Goal: Transaction & Acquisition: Download file/media

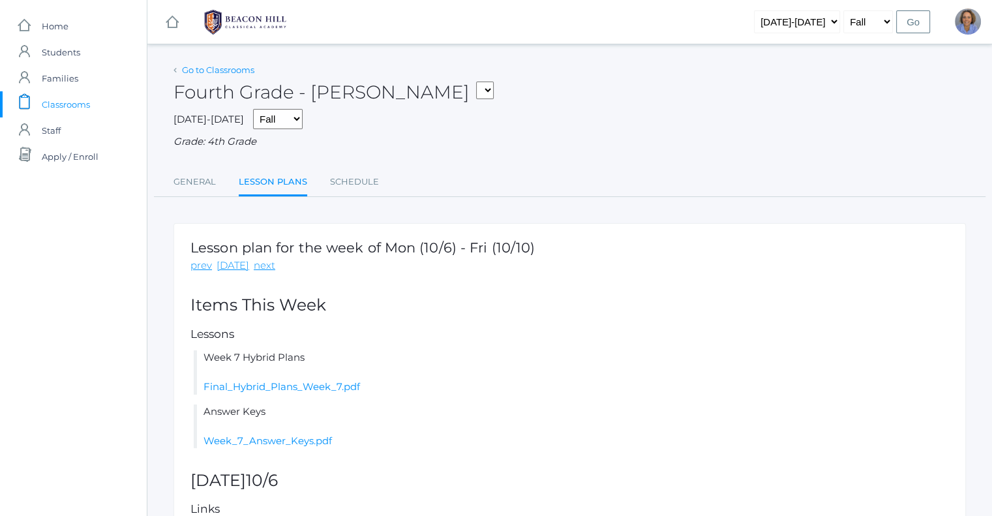
click at [189, 67] on link "Go to Classrooms" at bounding box center [218, 70] width 72 height 10
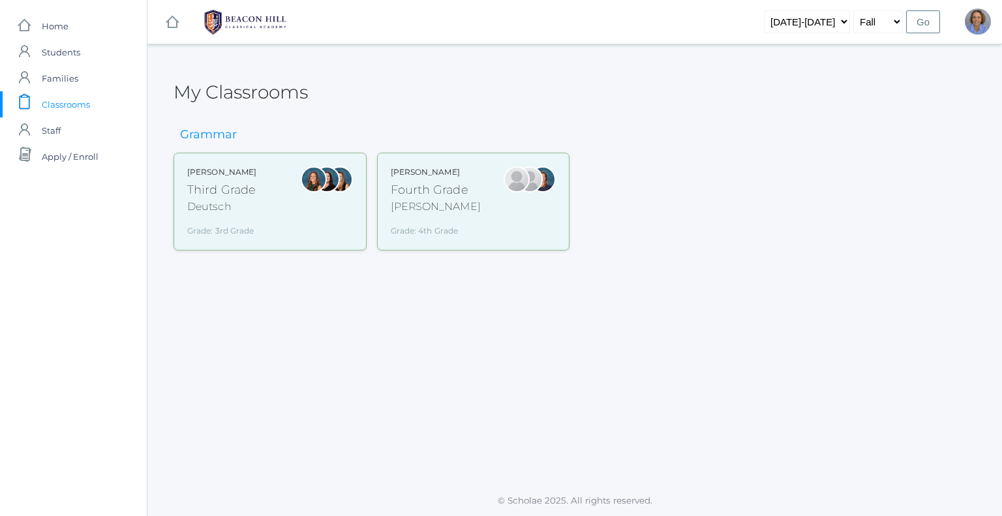
click at [271, 203] on div "Andrea Deutsch Third Grade Deutsch Grade: 3rd Grade 03LA" at bounding box center [270, 201] width 166 height 70
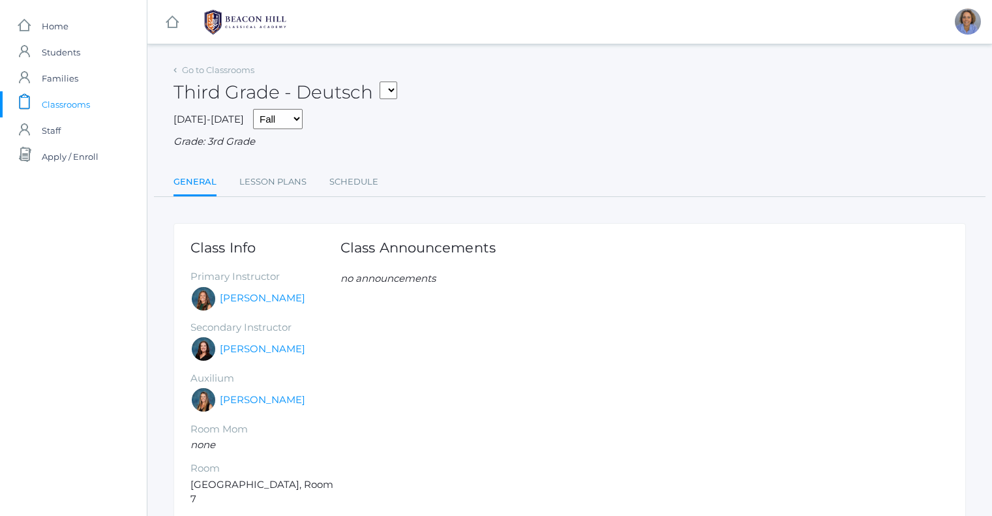
click at [269, 187] on link "Lesson Plans" at bounding box center [272, 182] width 67 height 26
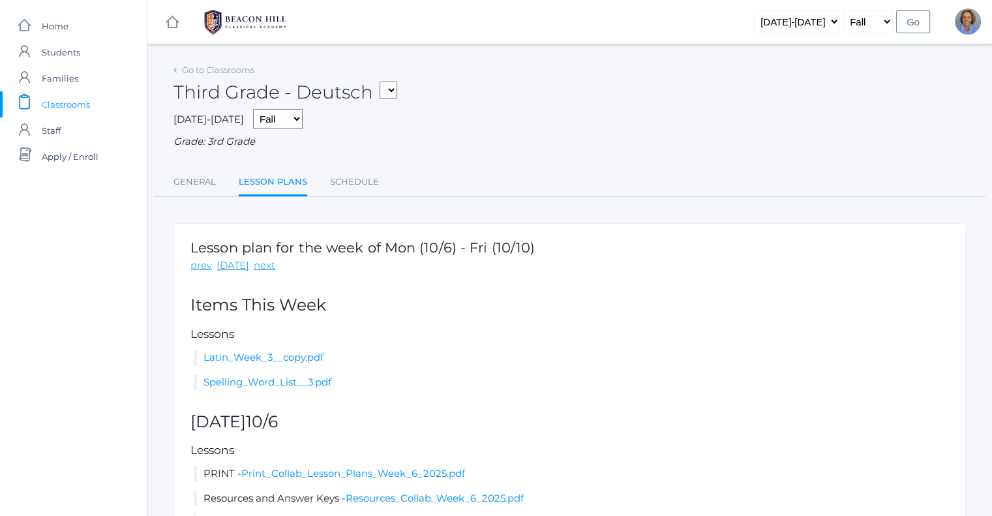
click at [457, 354] on li "Latin_Week_3__copy.pdf" at bounding box center [571, 357] width 755 height 15
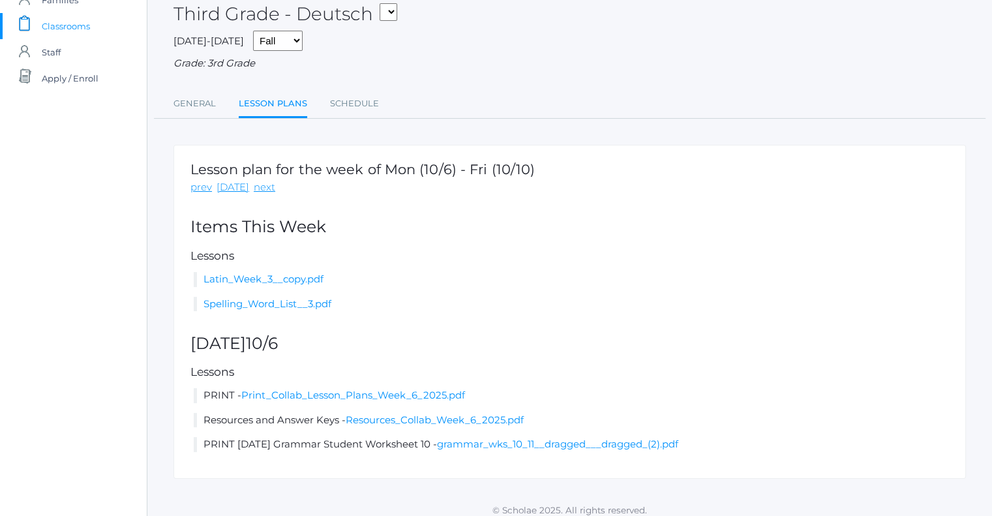
scroll to position [89, 0]
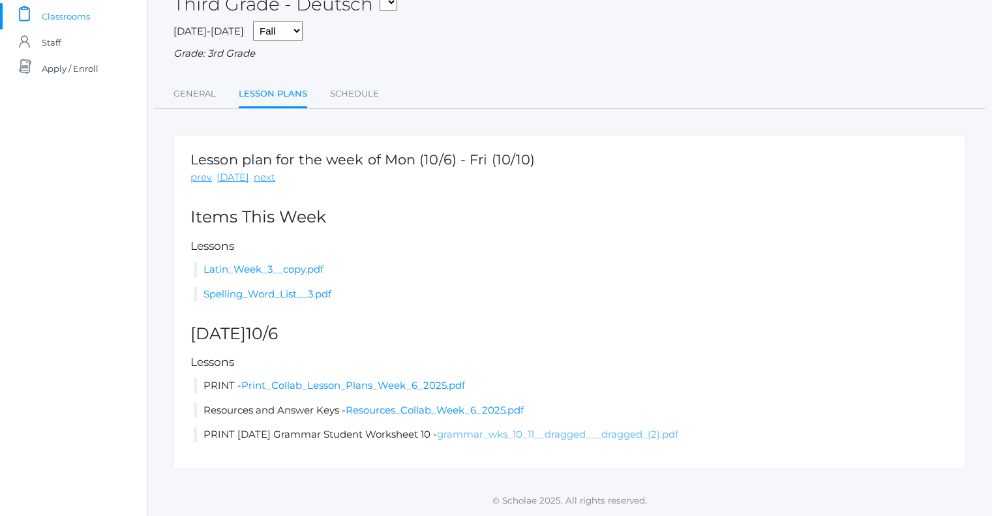
click at [475, 439] on link "grammar_wks_10_11__dragged___dragged_(2).pdf" at bounding box center [557, 434] width 241 height 12
click at [376, 410] on link "Resources_Collab_Week_6_2025.pdf" at bounding box center [435, 410] width 178 height 12
click at [76, 17] on span "Classrooms" at bounding box center [66, 16] width 48 height 26
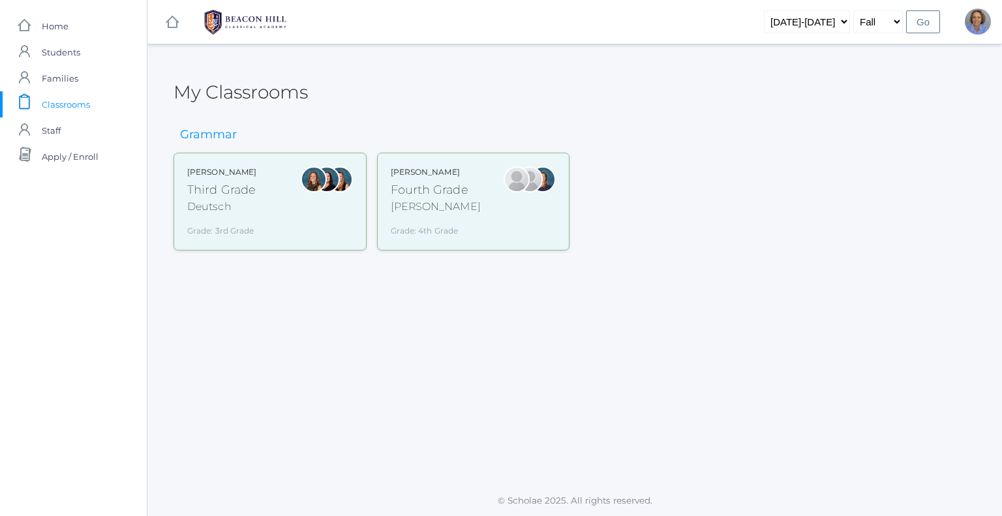
click at [454, 195] on div "Fourth Grade" at bounding box center [436, 190] width 90 height 18
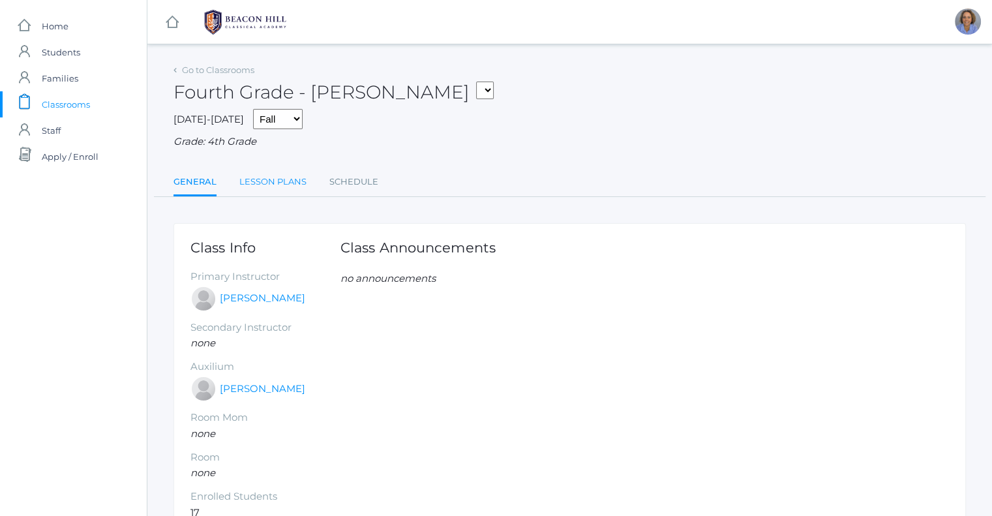
click at [281, 179] on link "Lesson Plans" at bounding box center [272, 182] width 67 height 26
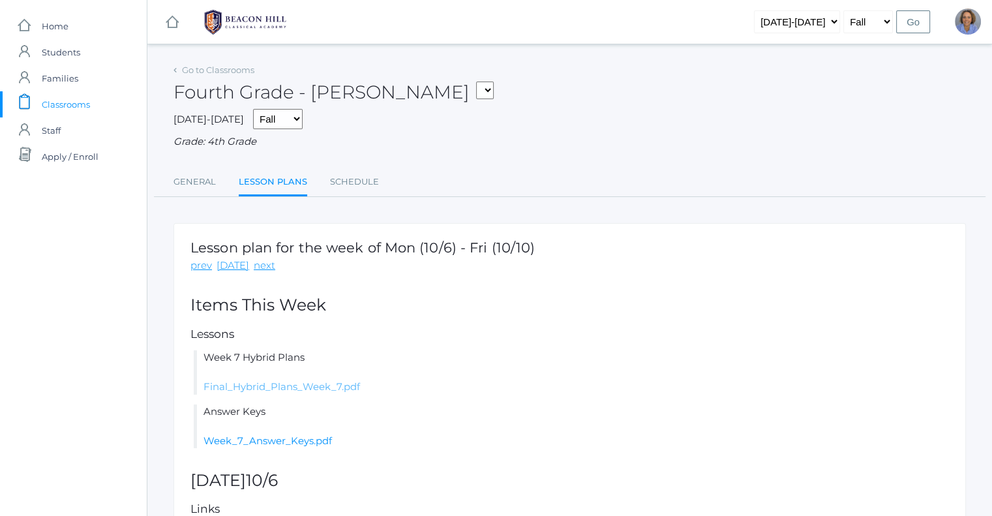
click at [295, 386] on link "Final_Hybrid_Plans_Week_7.pdf" at bounding box center [281, 386] width 157 height 12
